Goal: Communication & Community: Answer question/provide support

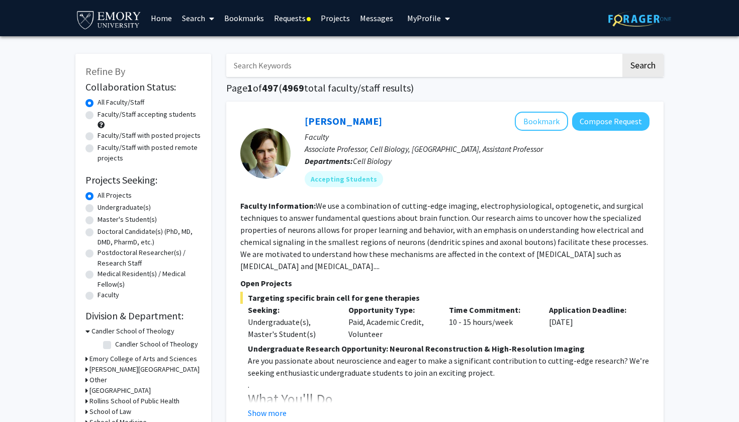
click at [368, 20] on link "Messages" at bounding box center [376, 18] width 43 height 35
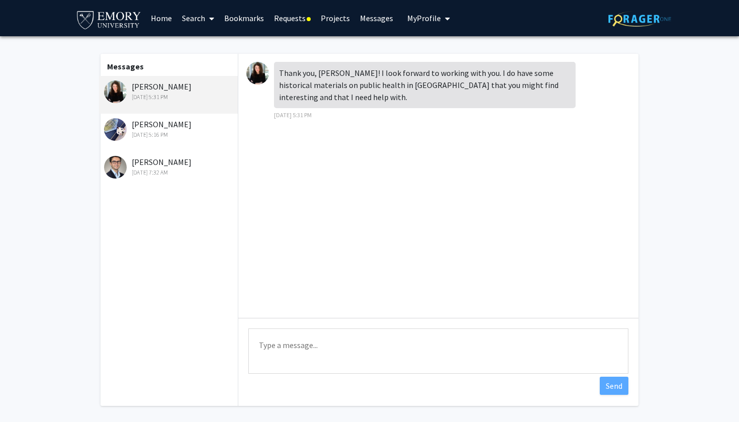
click at [161, 130] on div "[PERSON_NAME] [DATE] 5:16 PM" at bounding box center [169, 128] width 131 height 21
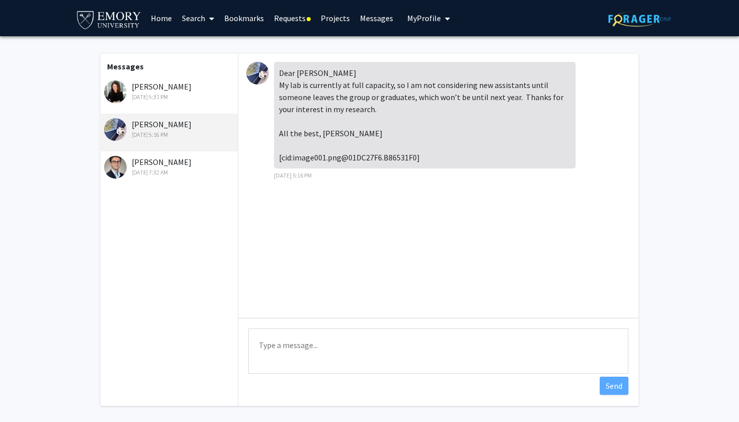
click at [165, 106] on div "[PERSON_NAME] [DATE] 5:31 PM" at bounding box center [168, 95] width 139 height 38
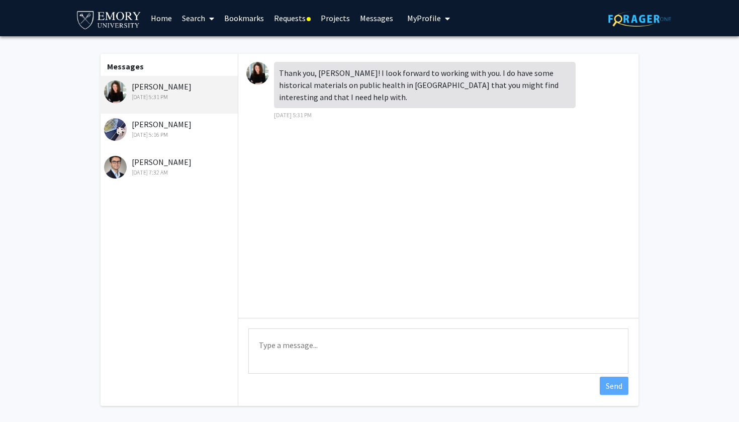
click at [194, 124] on div "[PERSON_NAME] [DATE] 5:16 PM" at bounding box center [169, 128] width 131 height 21
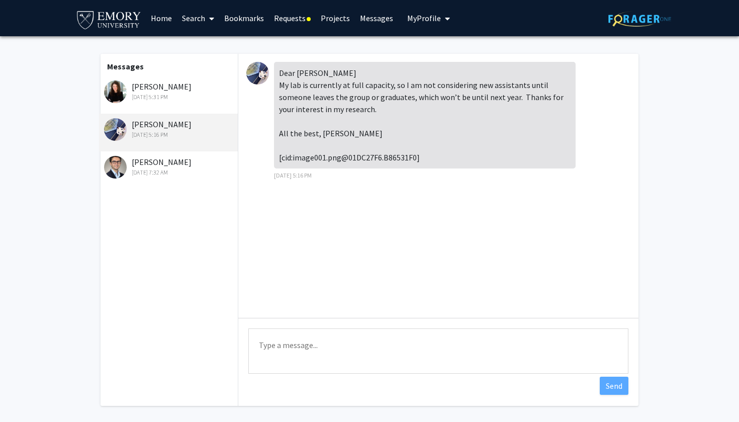
click at [169, 166] on div "[PERSON_NAME] [DATE] 7:32 AM" at bounding box center [169, 166] width 131 height 21
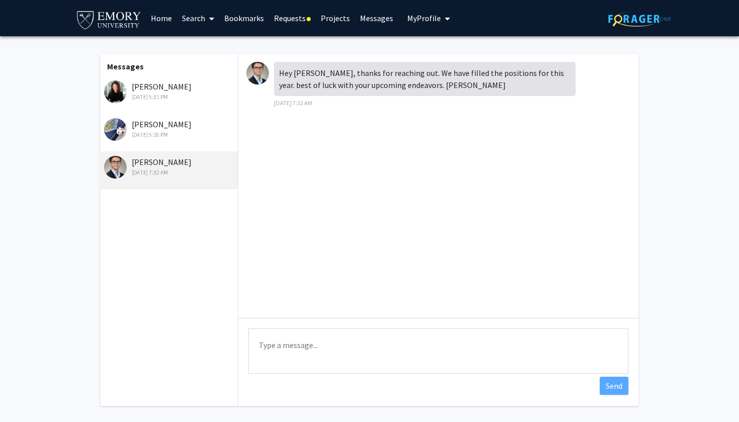
click at [202, 80] on div "[PERSON_NAME] [DATE] 5:31 PM" at bounding box center [168, 95] width 139 height 38
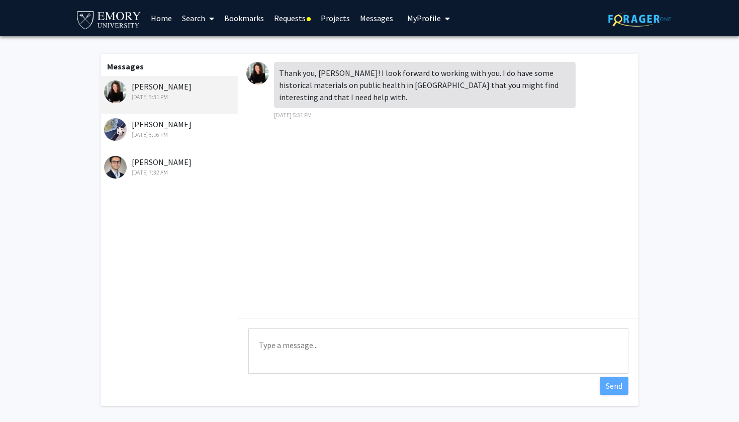
click at [269, 73] on div at bounding box center [260, 73] width 28 height 23
click at [259, 74] on img at bounding box center [257, 73] width 23 height 23
click at [299, 23] on link "Requests" at bounding box center [292, 18] width 47 height 35
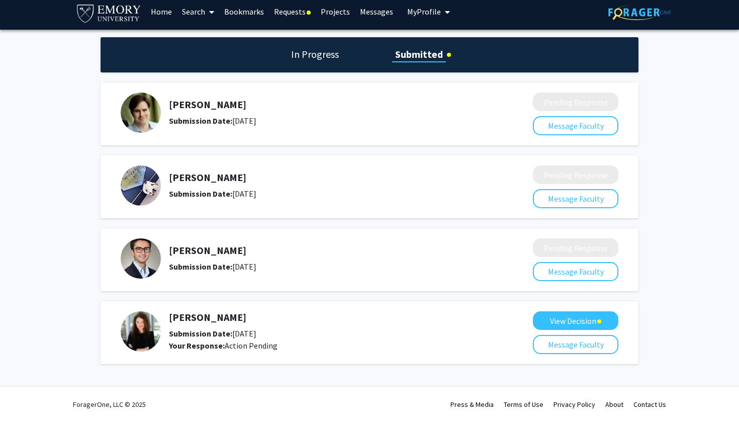
scroll to position [8, 0]
click at [151, 326] on img at bounding box center [141, 331] width 40 height 40
click at [328, 60] on h1 "In Progress" at bounding box center [315, 54] width 54 height 14
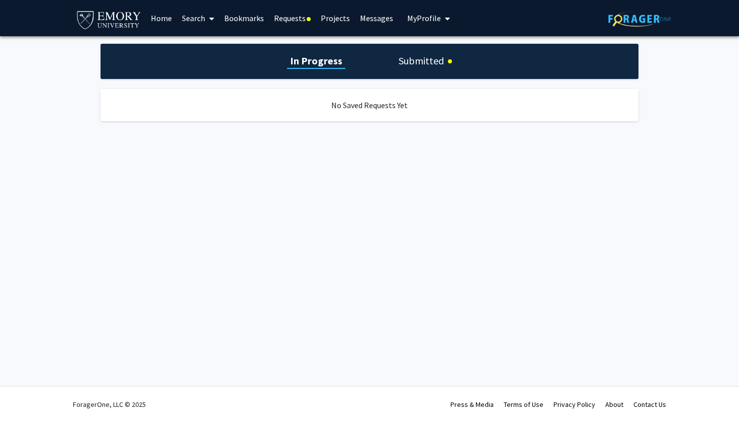
click at [333, 21] on link "Projects" at bounding box center [335, 18] width 39 height 35
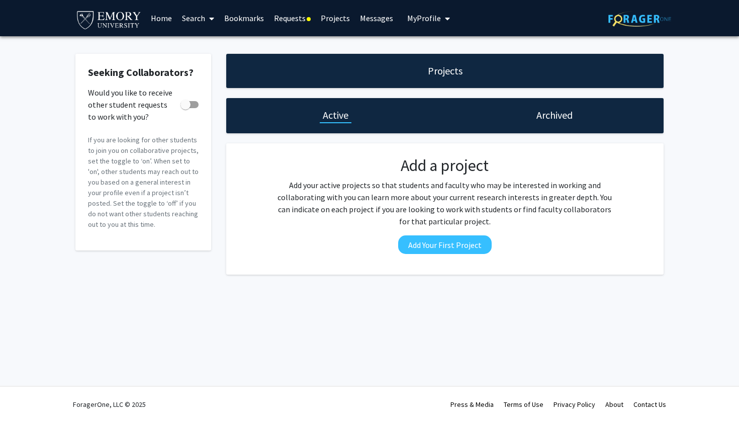
click at [307, 23] on link "Requests" at bounding box center [292, 18] width 47 height 35
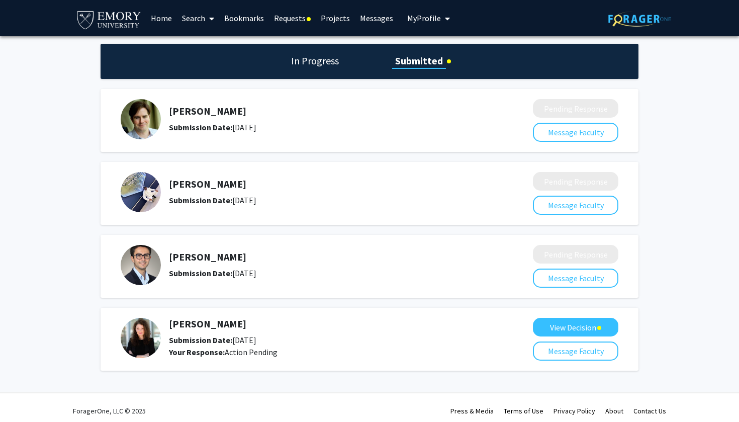
click at [246, 25] on link "Bookmarks" at bounding box center [244, 18] width 50 height 35
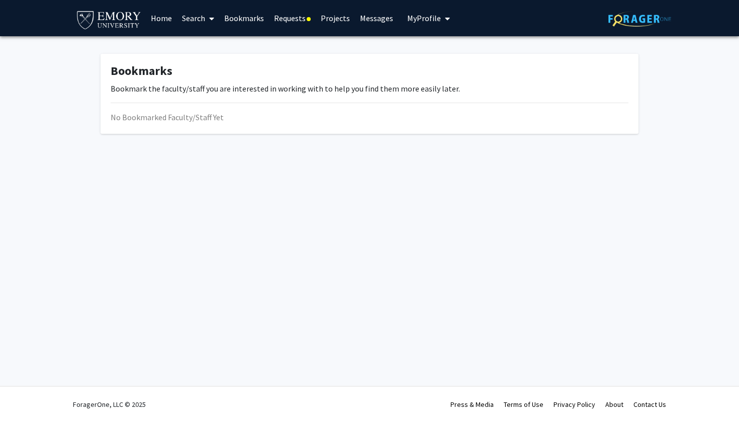
click at [191, 28] on link "Search" at bounding box center [198, 18] width 42 height 35
click at [173, 22] on link "Home" at bounding box center [161, 18] width 31 height 35
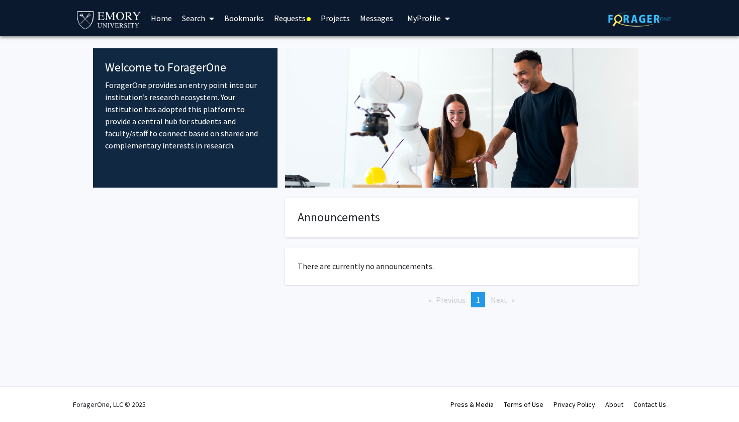
click at [194, 13] on link "Search" at bounding box center [198, 18] width 42 height 35
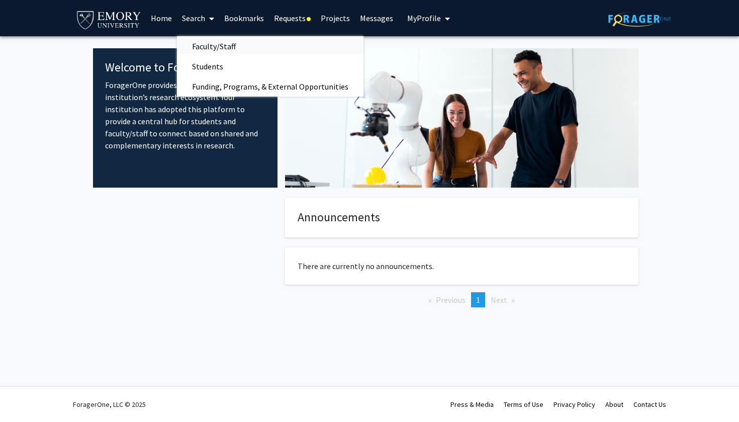
click at [206, 46] on span "Faculty/Staff" at bounding box center [214, 46] width 74 height 20
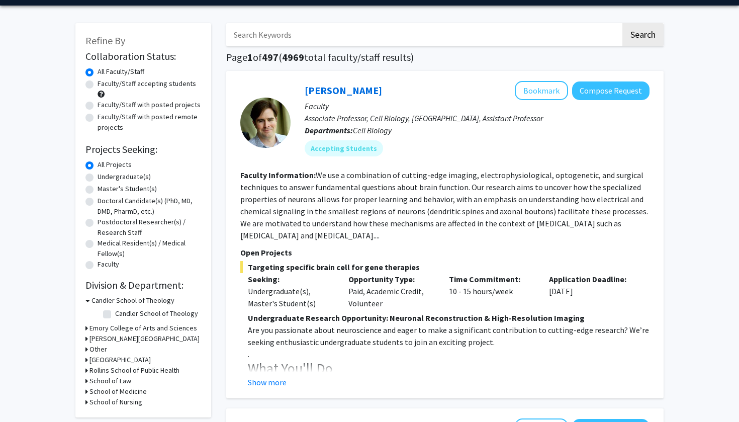
scroll to position [34, 0]
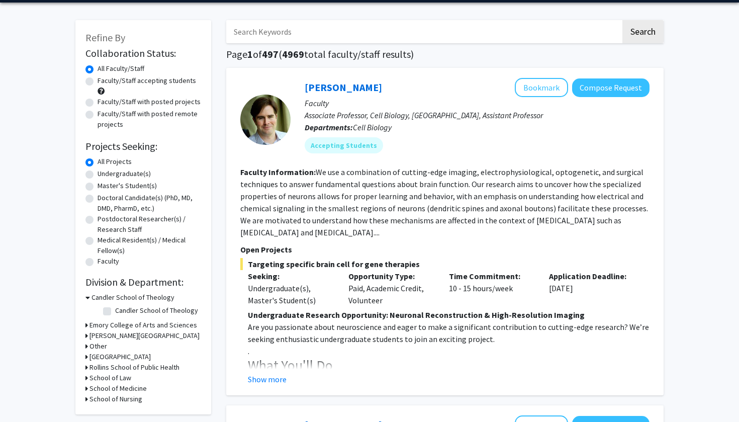
click at [98, 177] on label "Undergraduate(s)" at bounding box center [124, 173] width 53 height 11
click at [98, 175] on input "Undergraduate(s)" at bounding box center [101, 171] width 7 height 7
radio input "true"
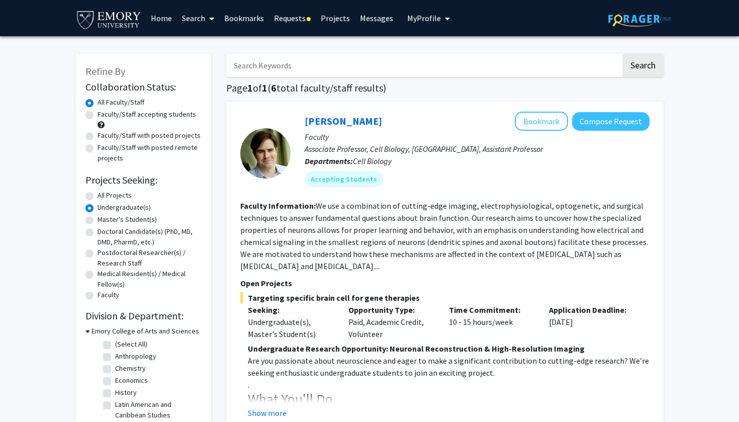
click at [371, 23] on link "Messages" at bounding box center [376, 18] width 43 height 35
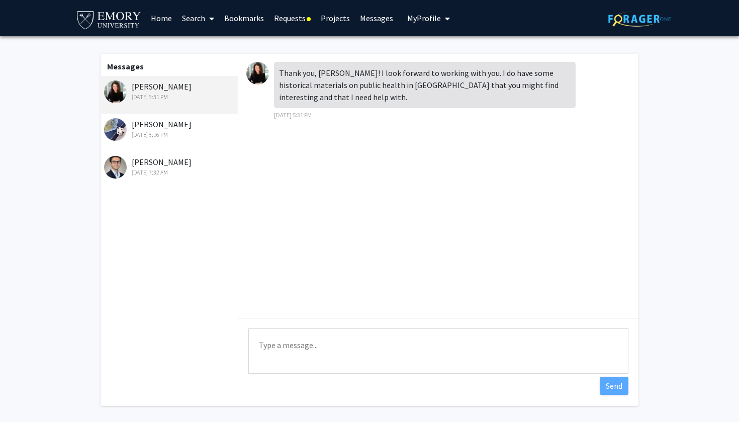
click at [329, 347] on textarea "Type a message" at bounding box center [438, 350] width 380 height 45
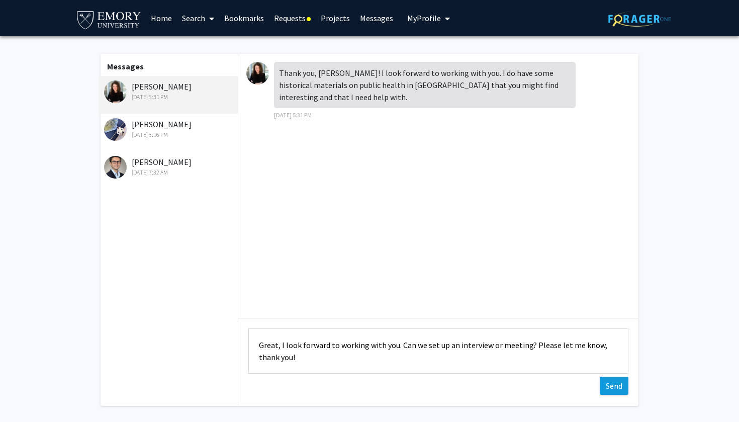
type textarea "Great, I look forward to working with you. Can we set up an interview or meetin…"
click at [611, 386] on button "Send" at bounding box center [614, 386] width 29 height 18
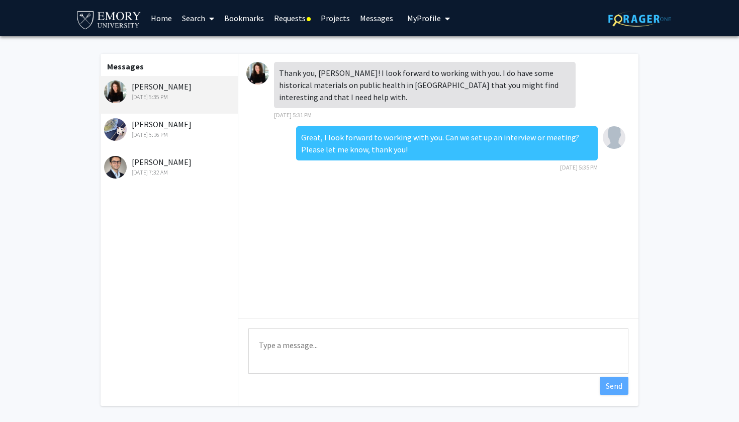
click at [262, 72] on img at bounding box center [257, 73] width 23 height 23
click at [206, 18] on span at bounding box center [209, 18] width 9 height 35
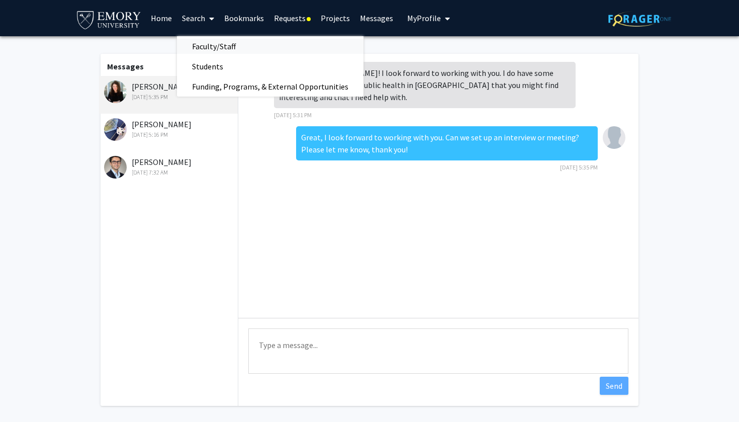
click at [218, 46] on span "Faculty/Staff" at bounding box center [214, 46] width 74 height 20
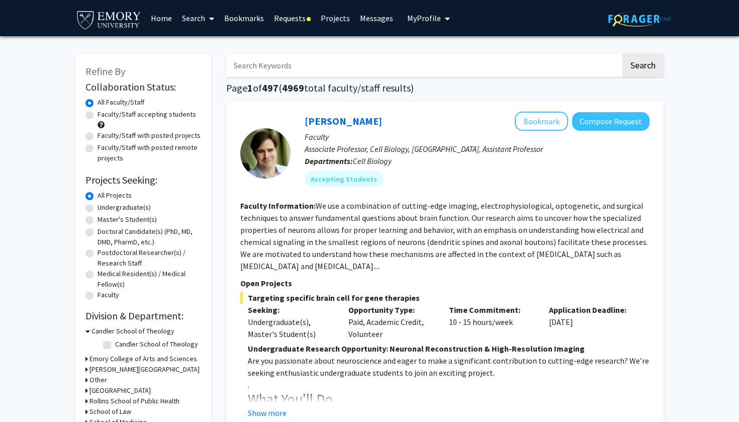
click at [85, 208] on div "Refine By Collaboration Status: Collaboration Status All Faculty/Staff Collabor…" at bounding box center [143, 251] width 136 height 394
click at [98, 212] on label "Undergraduate(s)" at bounding box center [124, 207] width 53 height 11
click at [98, 209] on input "Undergraduate(s)" at bounding box center [101, 205] width 7 height 7
radio input "true"
